Goal: Transaction & Acquisition: Purchase product/service

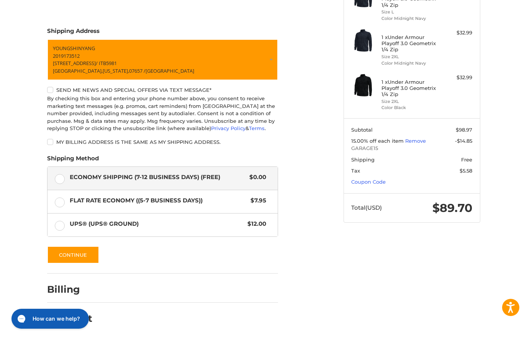
scroll to position [77, 0]
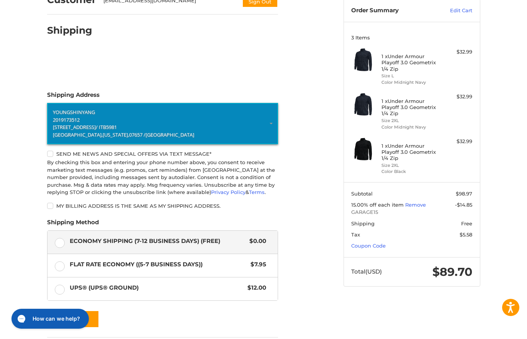
click at [142, 128] on p "[STREET_ADDRESS] / ITB5981" at bounding box center [162, 128] width 219 height 8
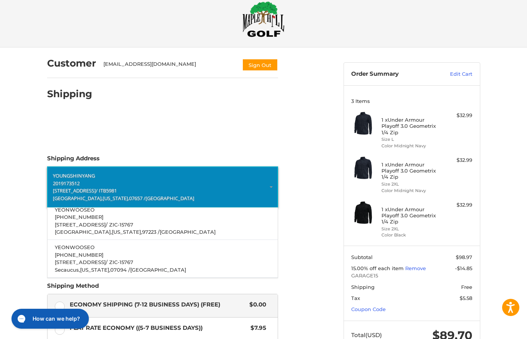
scroll to position [0, 0]
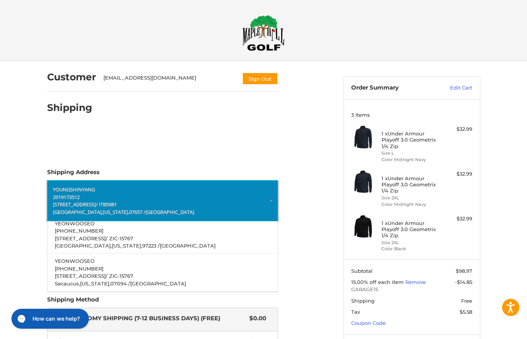
click at [283, 121] on ol "Customer kentrodeo@gmail.com Sign Out Shipping Shipping Address YOUNGSHIN YANG …" at bounding box center [177, 267] width 261 height 412
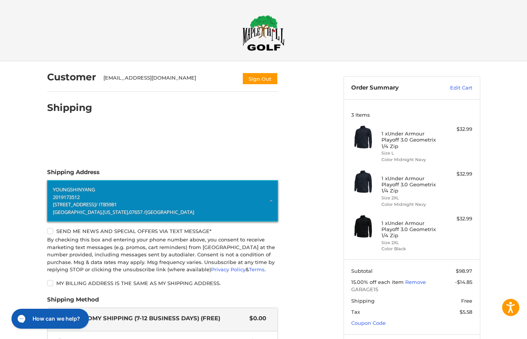
click at [258, 36] on img at bounding box center [263, 33] width 42 height 36
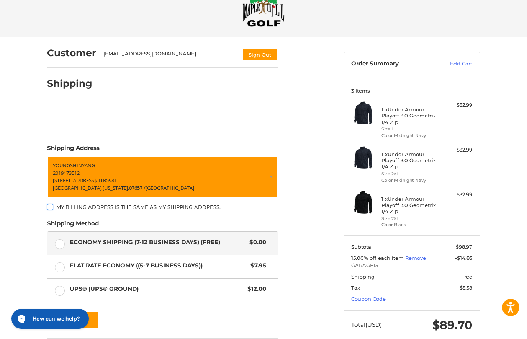
scroll to position [88, 0]
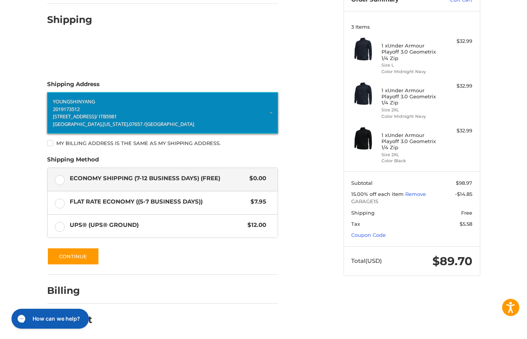
click at [203, 117] on p "[STREET_ADDRESS] / ITB5981" at bounding box center [162, 117] width 219 height 8
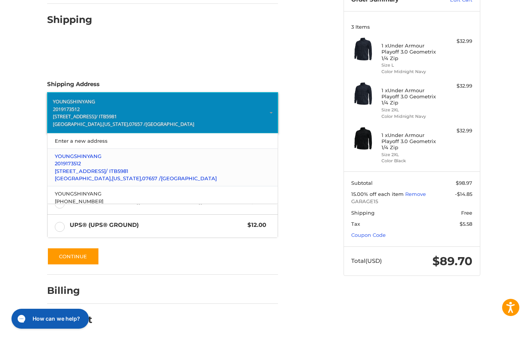
scroll to position [64, 0]
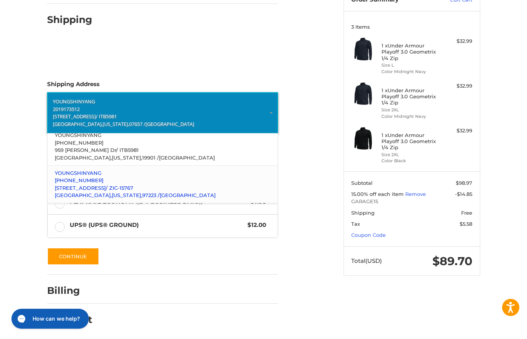
click at [144, 178] on p "[PHONE_NUMBER]" at bounding box center [162, 181] width 215 height 8
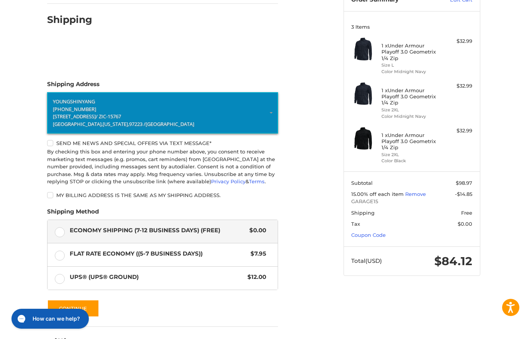
scroll to position [141, 0]
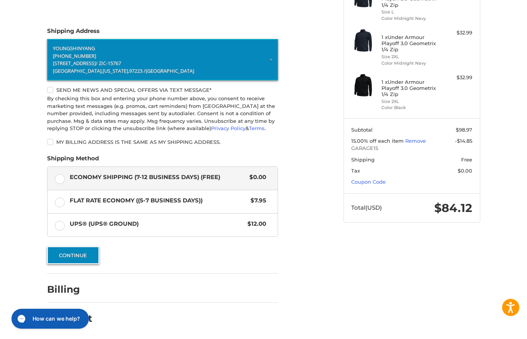
click at [75, 260] on button "Continue" at bounding box center [73, 256] width 52 height 18
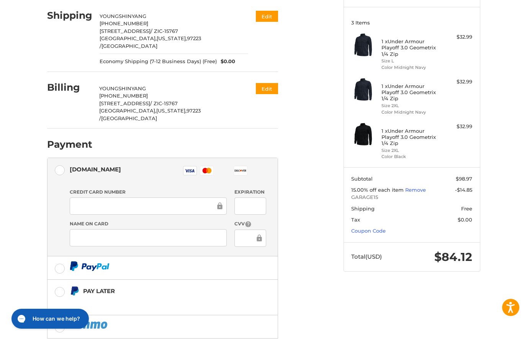
scroll to position [125, 0]
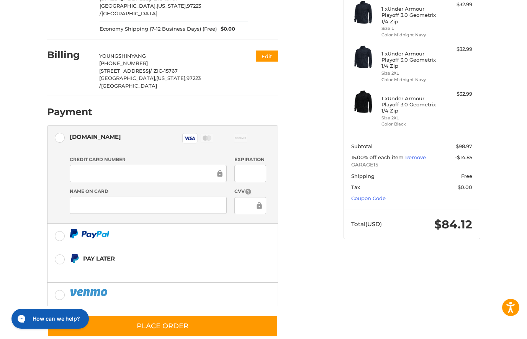
click at [307, 200] on ol "Customer [EMAIL_ADDRESS][DOMAIN_NAME] Sign Out Shipping [PERSON_NAME] [PHONE_NU…" at bounding box center [177, 136] width 261 height 401
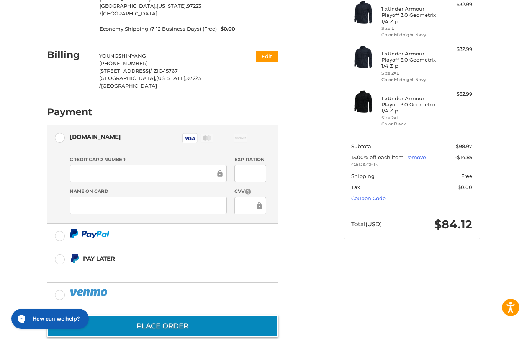
click at [172, 316] on button "Place Order" at bounding box center [162, 327] width 231 height 22
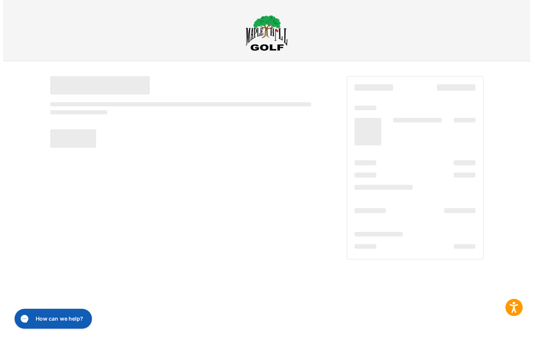
scroll to position [0, 0]
